Goal: Transaction & Acquisition: Register for event/course

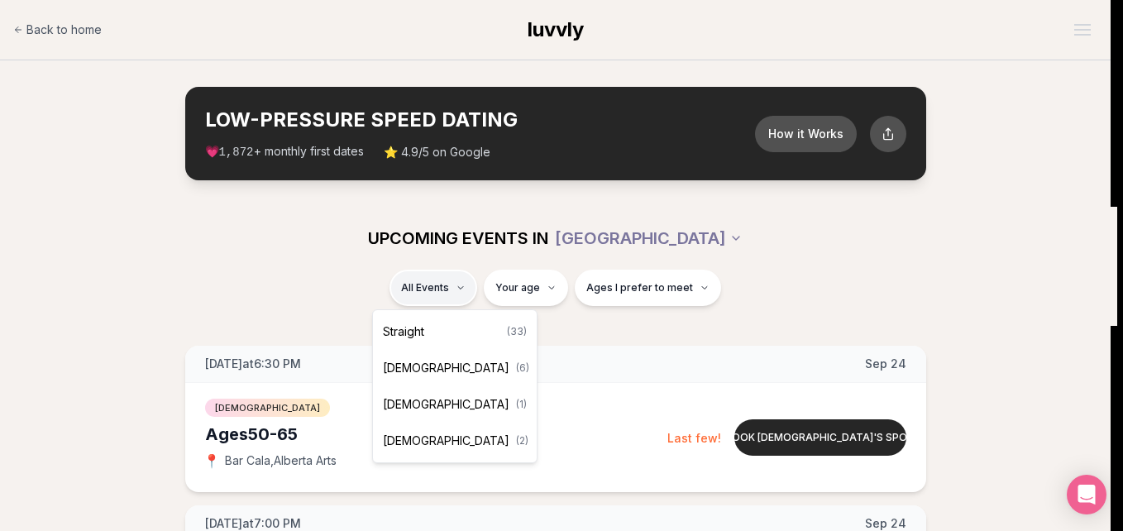
click at [415, 339] on span "Straight" at bounding box center [403, 331] width 41 height 17
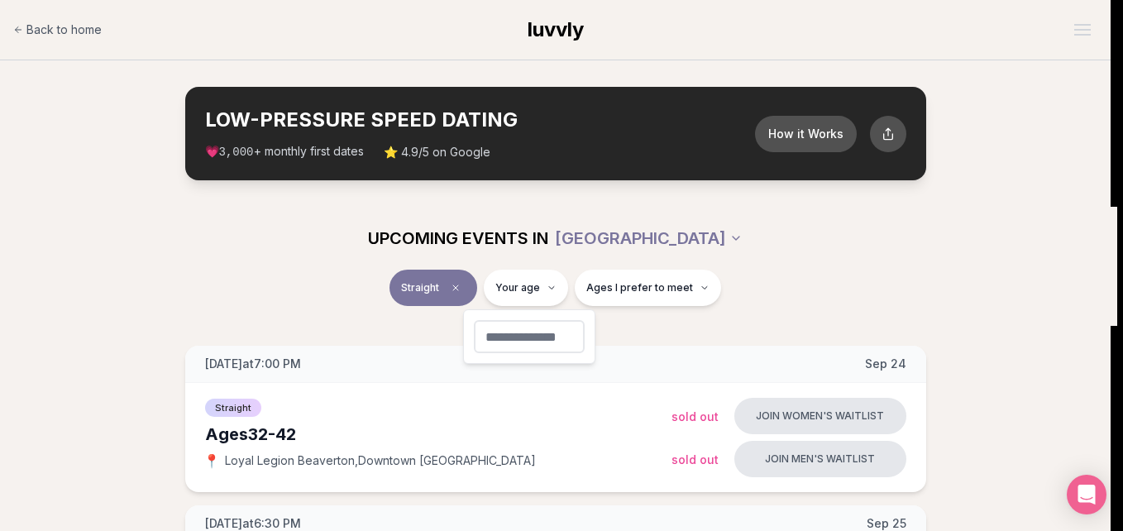
type input "**"
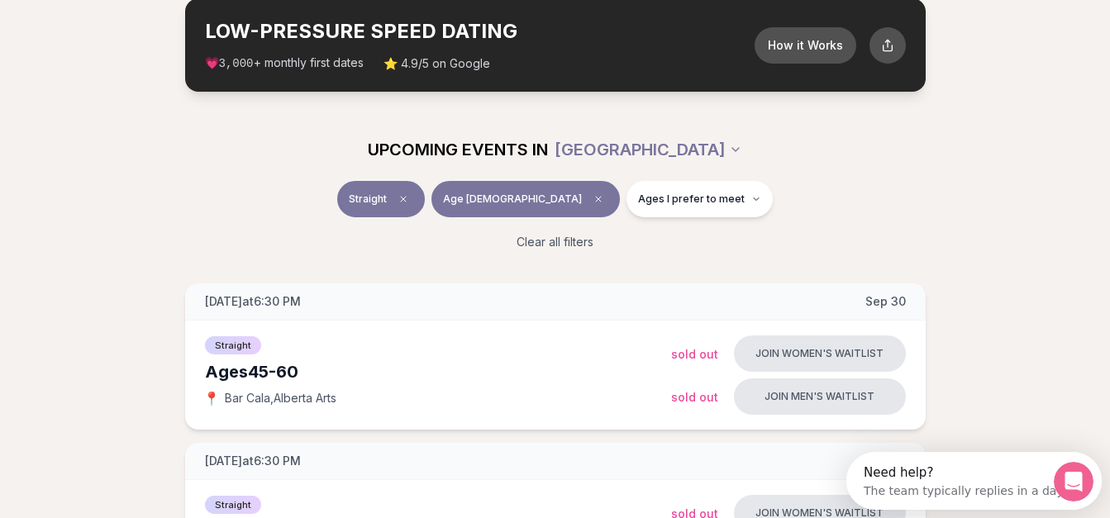
click at [692, 194] on button "Ages I prefer to meet" at bounding box center [700, 199] width 146 height 36
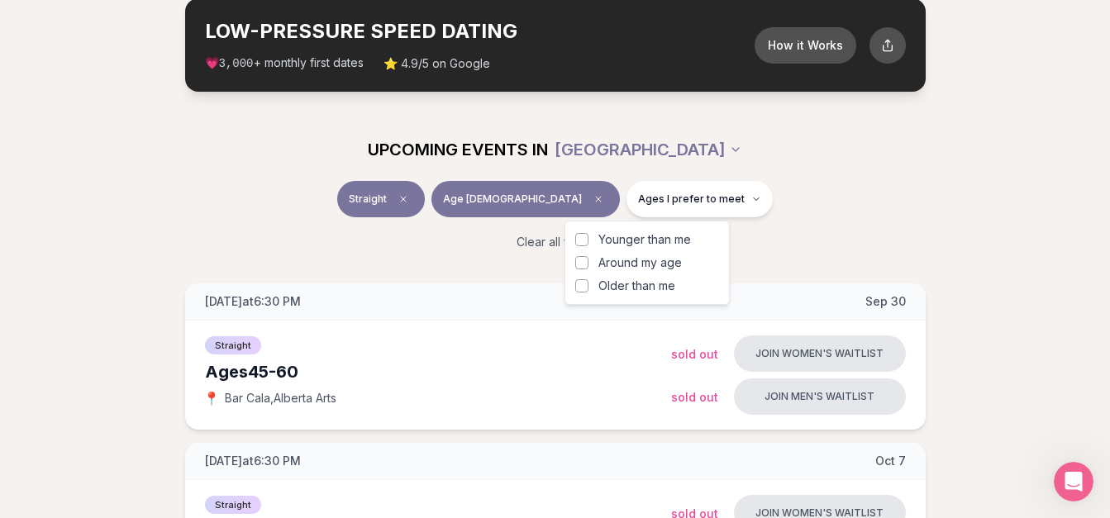
click at [844, 185] on div "Straight Age [DEMOGRAPHIC_DATA] Ages I prefer to meet" at bounding box center [556, 202] width 926 height 43
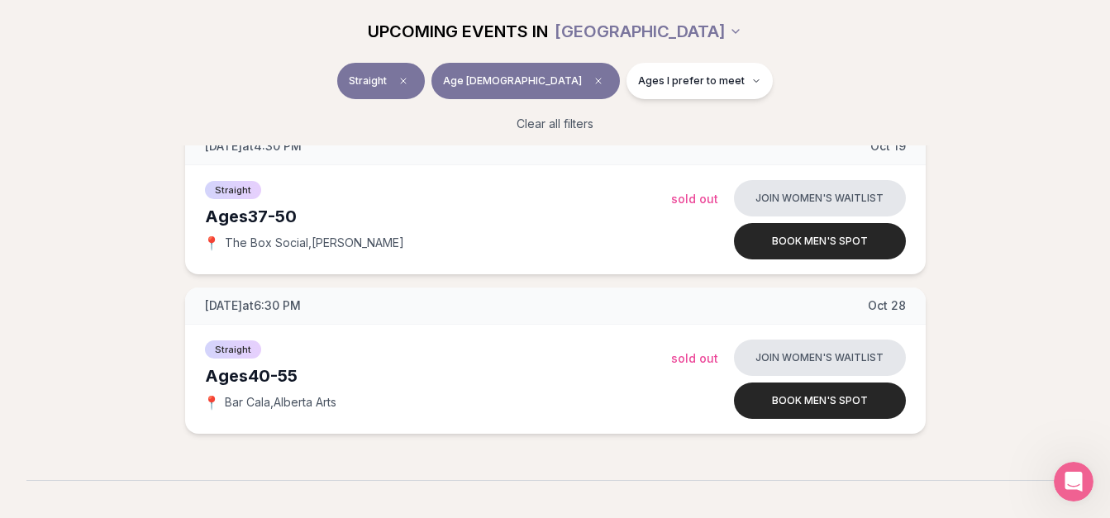
scroll to position [553, 0]
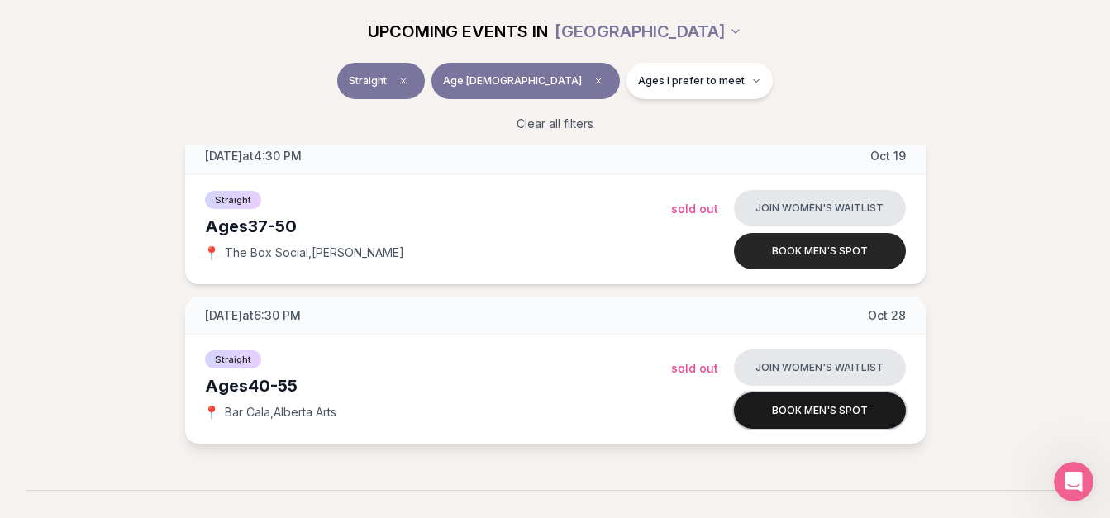
click at [814, 409] on button "Book men's spot" at bounding box center [820, 411] width 172 height 36
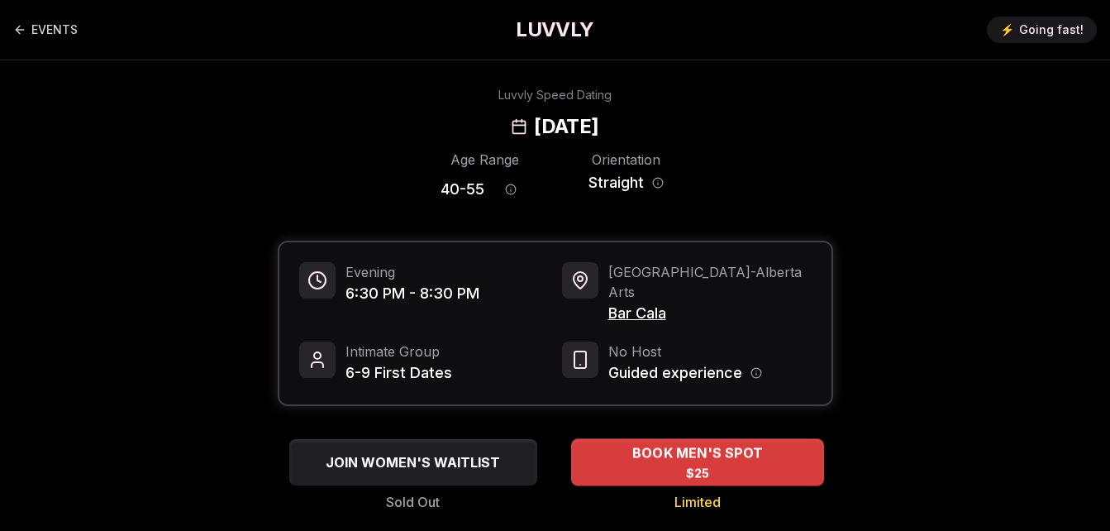
click at [709, 443] on span "BOOK MEN'S SPOT" at bounding box center [696, 453] width 137 height 20
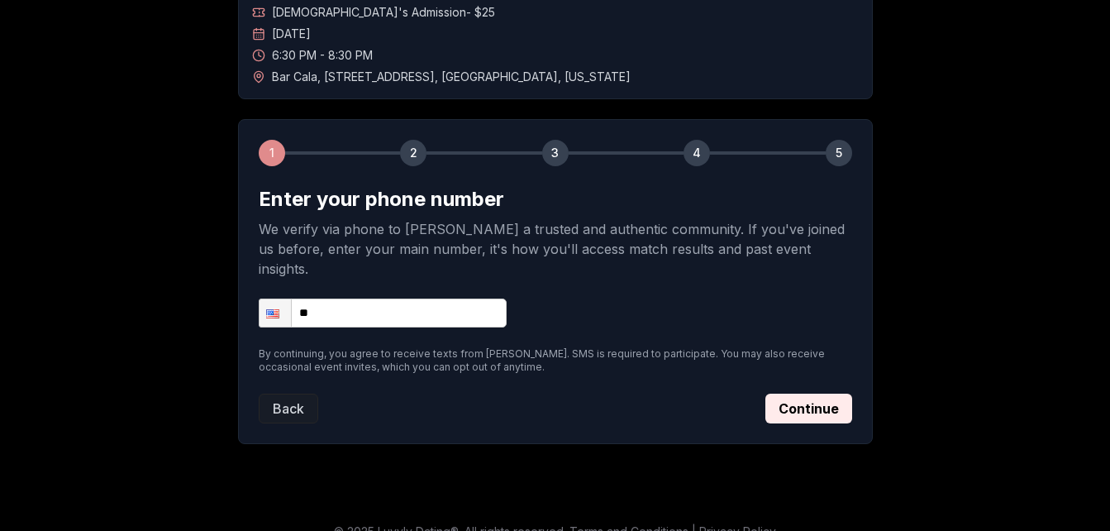
scroll to position [132, 0]
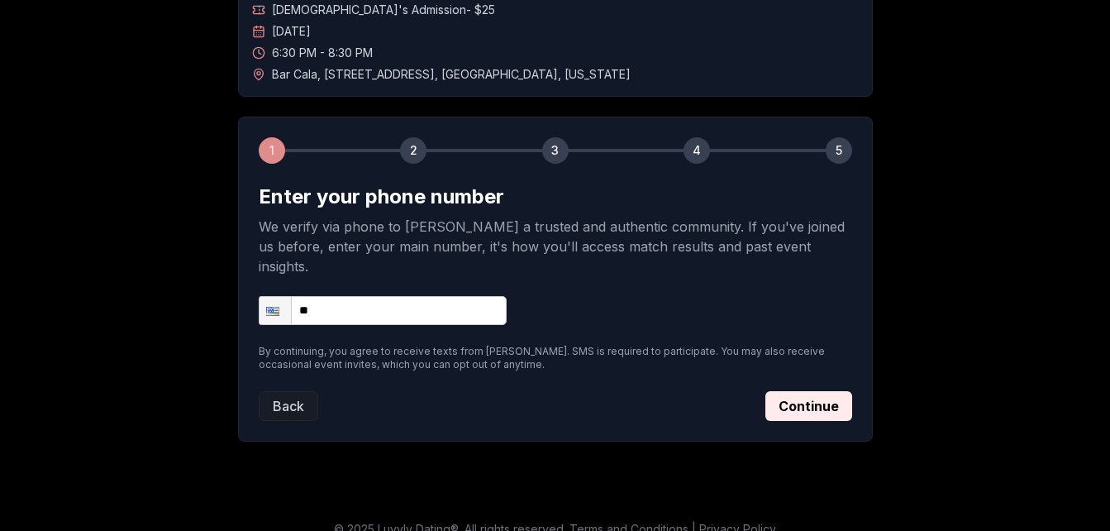
click at [418, 296] on input "**" at bounding box center [383, 310] width 248 height 29
type input "**********"
click at [823, 391] on button "Continue" at bounding box center [809, 406] width 87 height 30
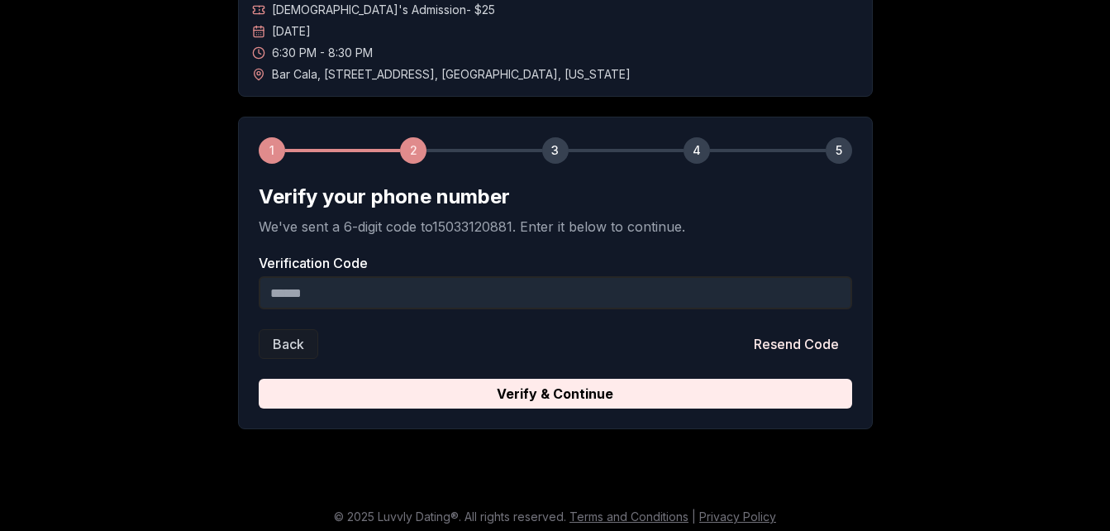
click at [583, 308] on input "Verification Code" at bounding box center [556, 292] width 594 height 33
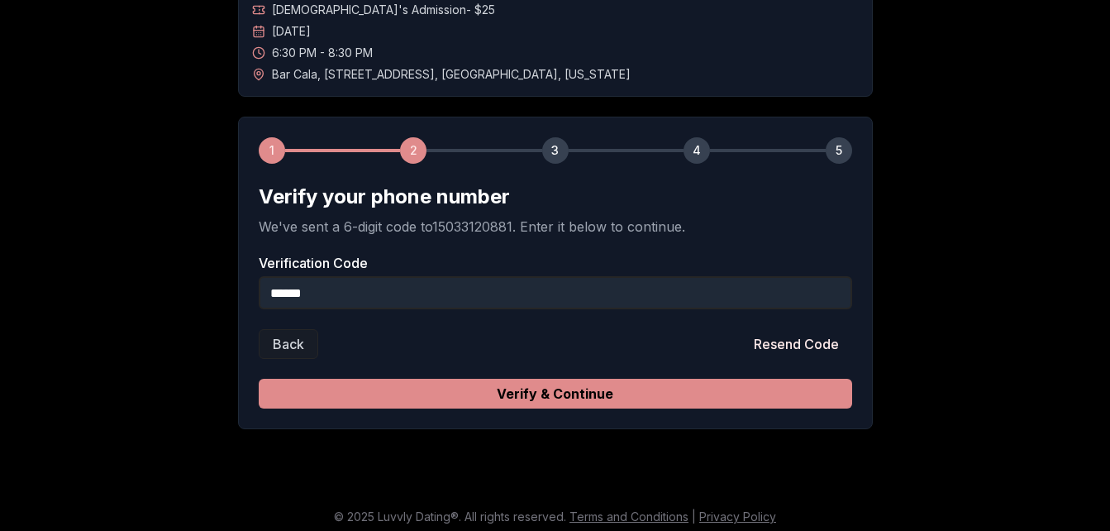
type input "******"
click at [581, 391] on button "Verify & Continue" at bounding box center [556, 394] width 594 height 30
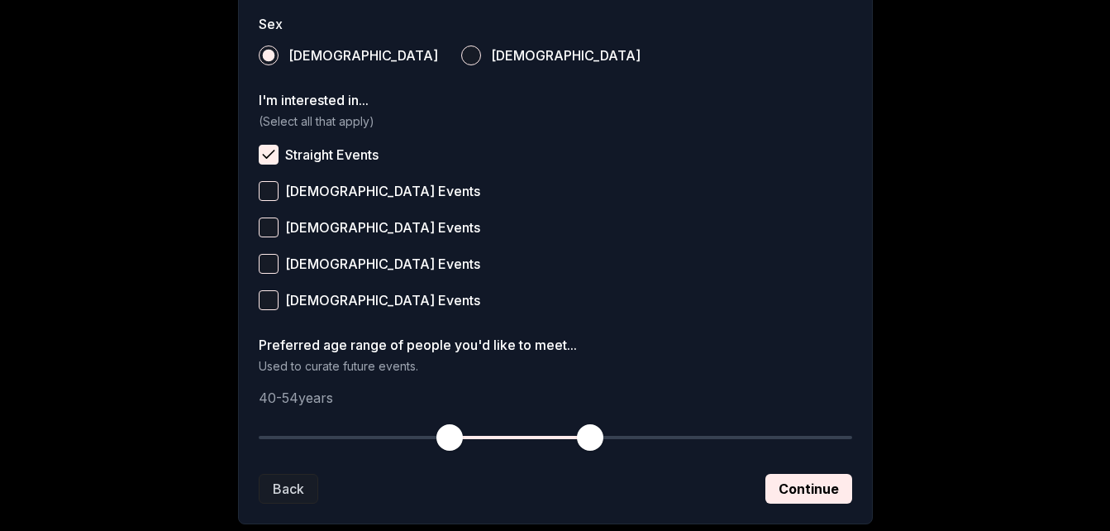
scroll to position [630, 0]
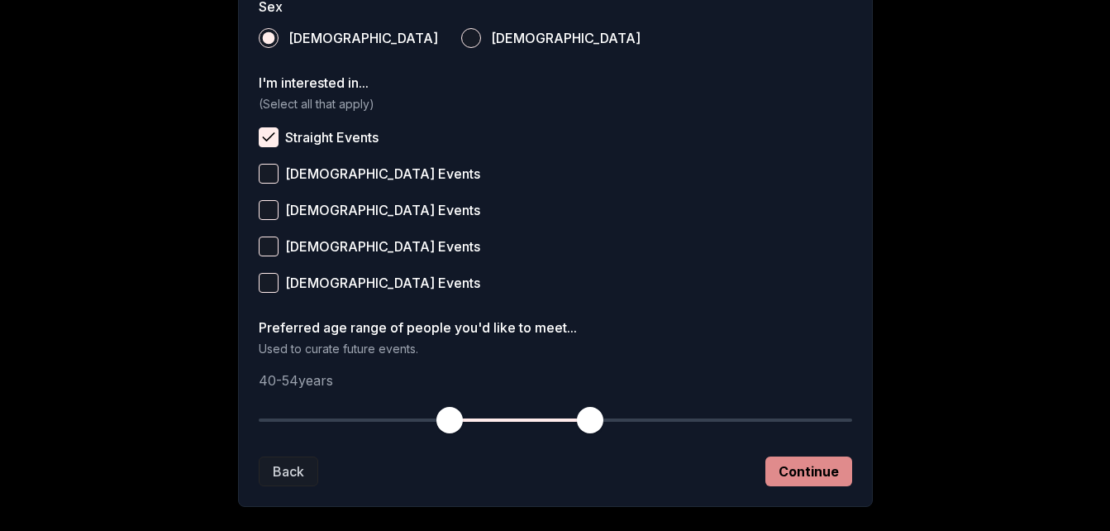
click at [792, 462] on button "Continue" at bounding box center [809, 471] width 87 height 30
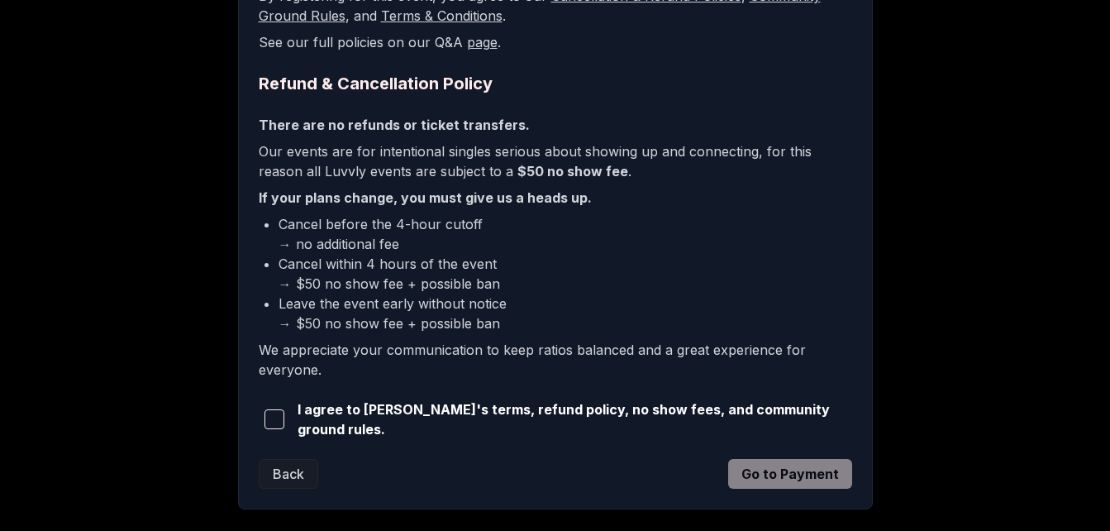
scroll to position [365, 0]
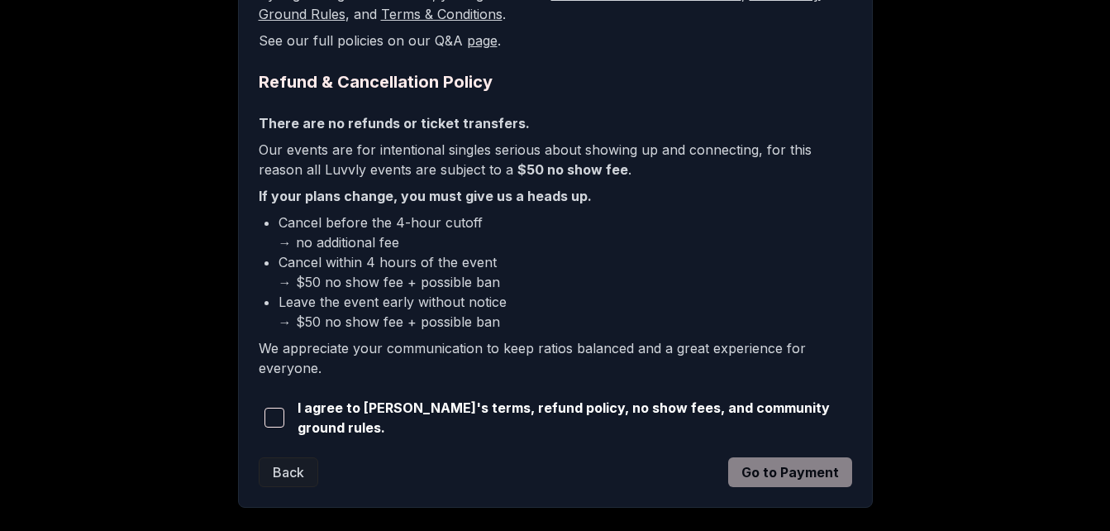
click at [430, 413] on span "I agree to [PERSON_NAME]'s terms, refund policy, no show fees, and community gr…" at bounding box center [575, 418] width 555 height 40
click at [278, 413] on span "button" at bounding box center [275, 418] width 20 height 20
click at [770, 465] on button "Go to Payment" at bounding box center [790, 472] width 124 height 30
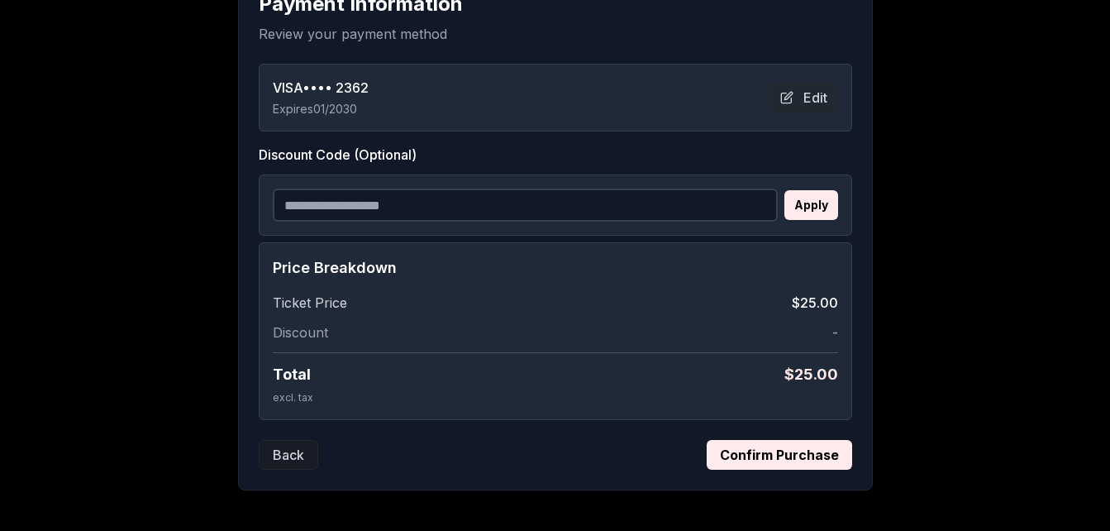
scroll to position [394, 0]
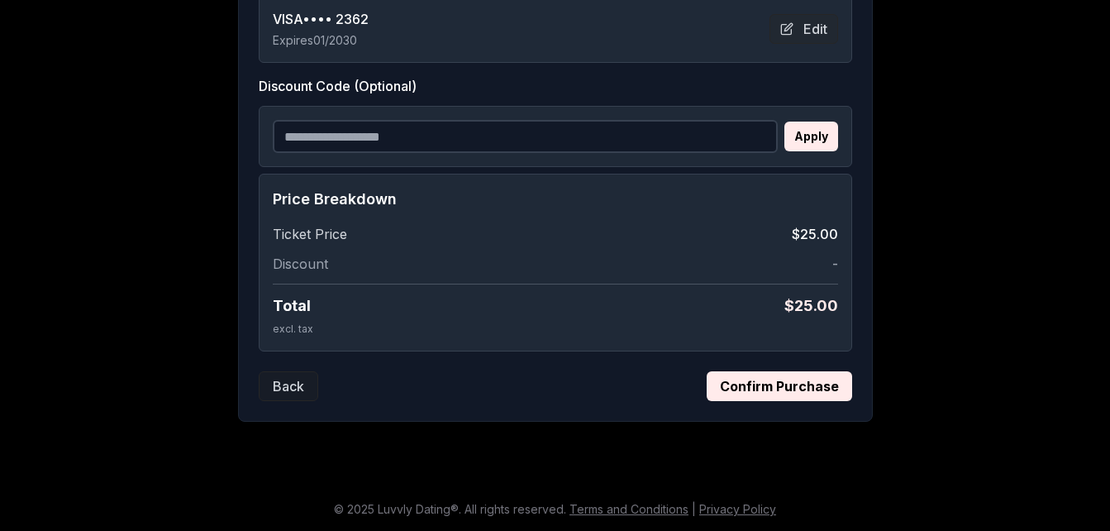
click at [782, 393] on button "Confirm Purchase" at bounding box center [780, 386] width 146 height 30
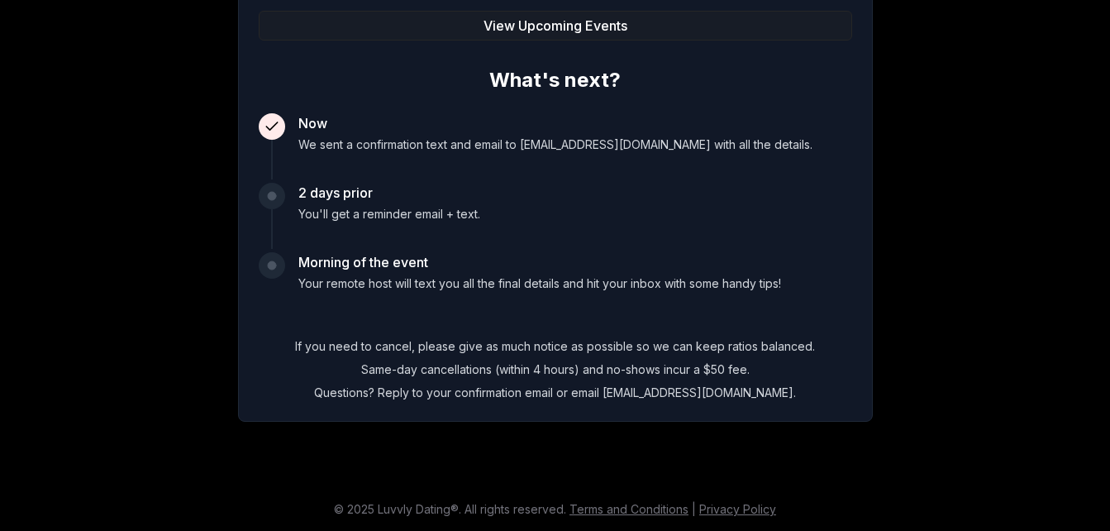
scroll to position [392, 0]
